Goal: Task Accomplishment & Management: Use online tool/utility

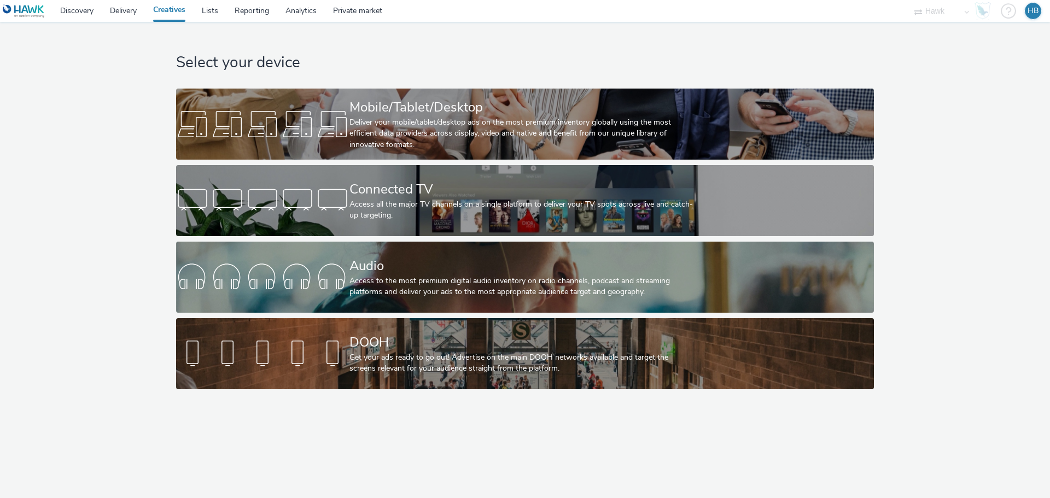
drag, startPoint x: 229, startPoint y: 75, endPoint x: 187, endPoint y: 53, distance: 47.7
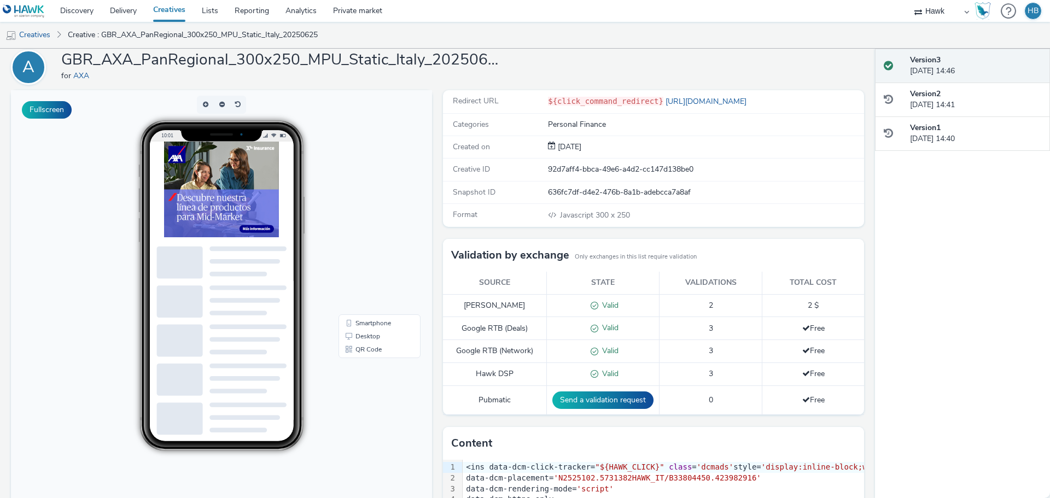
scroll to position [40, 0]
click at [364, 332] on link "Desktop" at bounding box center [380, 335] width 78 height 13
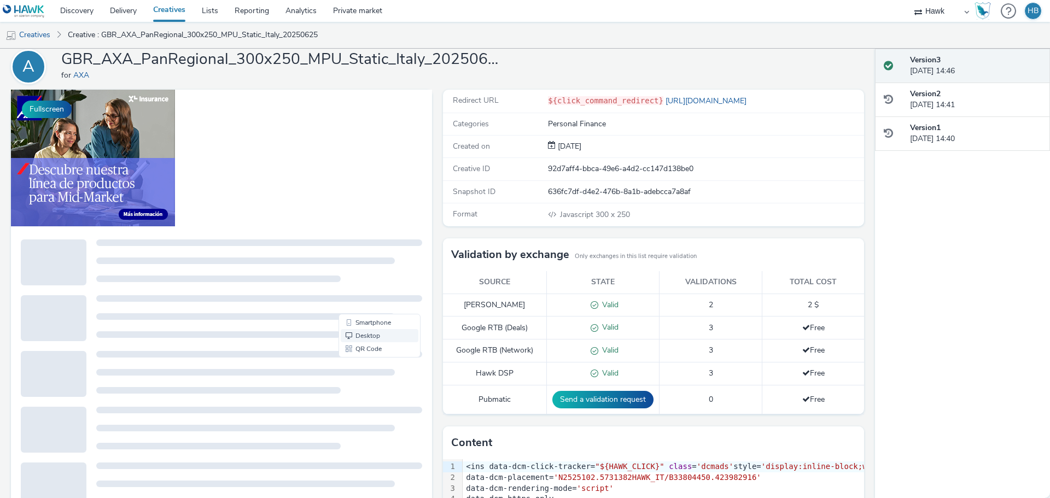
scroll to position [0, 0]
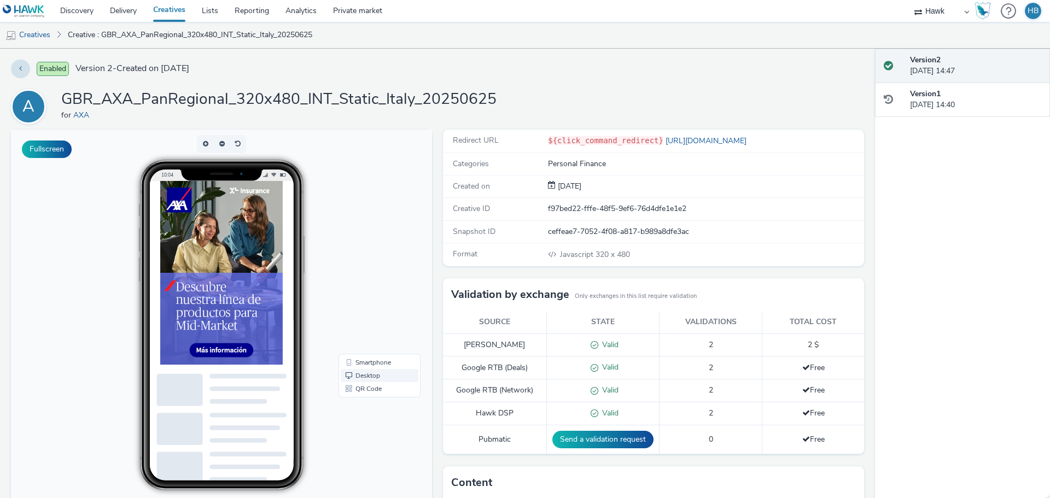
click at [386, 373] on link "Desktop" at bounding box center [380, 375] width 78 height 13
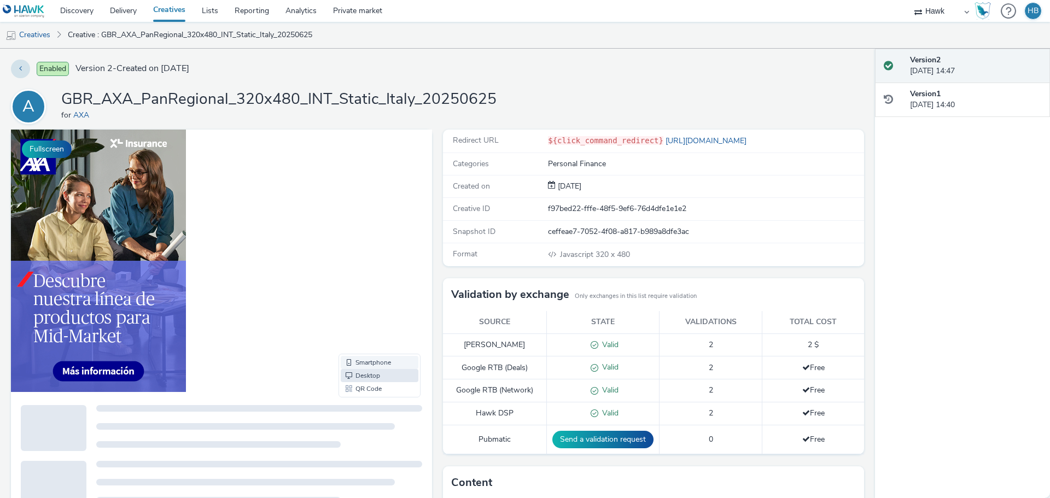
click at [386, 362] on link "Smartphone" at bounding box center [380, 362] width 78 height 13
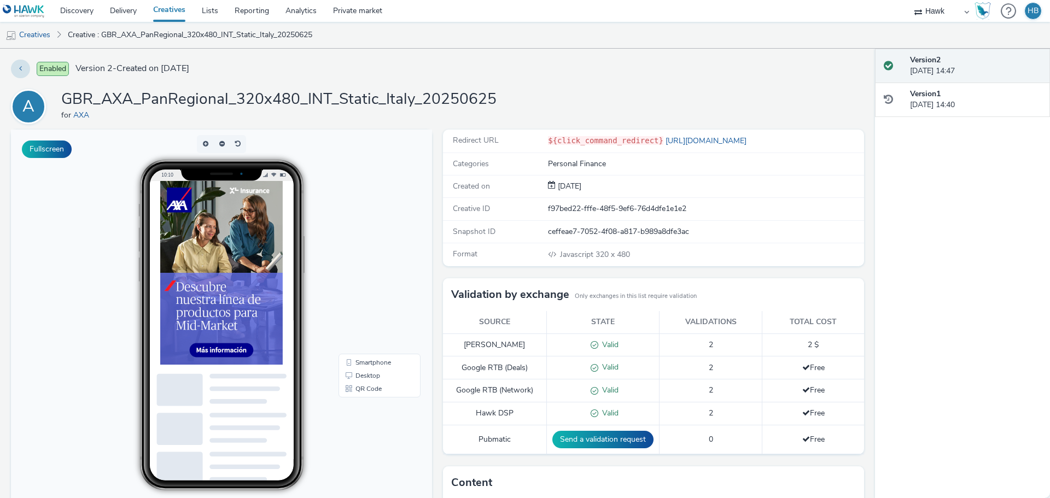
click at [287, 267] on img at bounding box center [247, 312] width 175 height 263
click at [260, 259] on img at bounding box center [247, 312] width 175 height 263
click at [381, 379] on link "Desktop" at bounding box center [380, 375] width 78 height 13
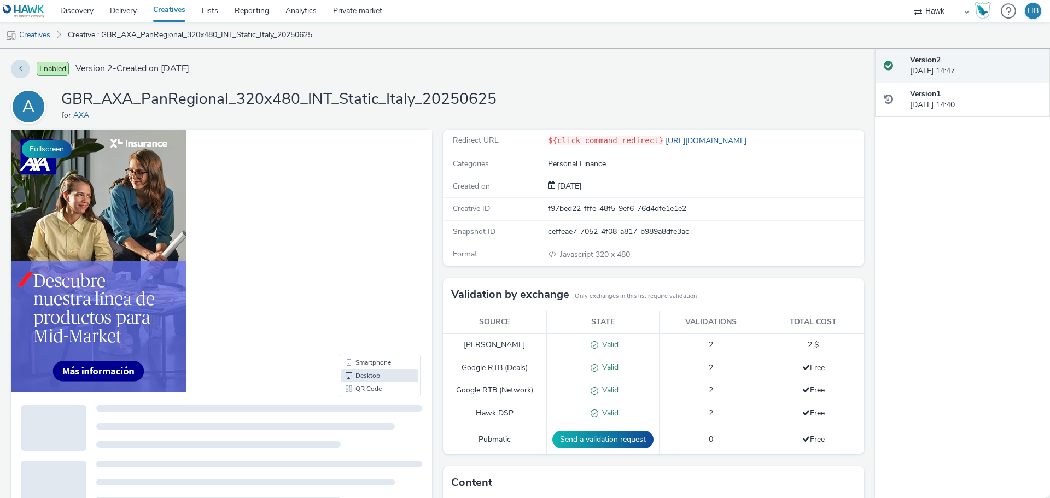
click at [163, 319] on img at bounding box center [98, 261] width 175 height 263
click at [678, 137] on link "[URL][DOMAIN_NAME]" at bounding box center [707, 141] width 88 height 10
